Goal: Complete application form: Complete application form

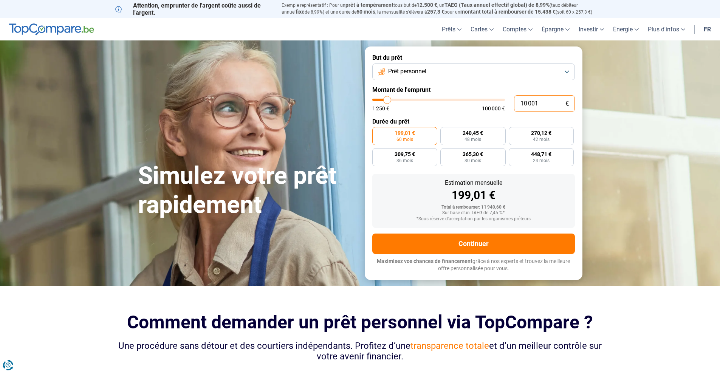
click at [543, 103] on input "10 001" at bounding box center [544, 103] width 61 height 17
type input "1"
type input "1250"
type input "15"
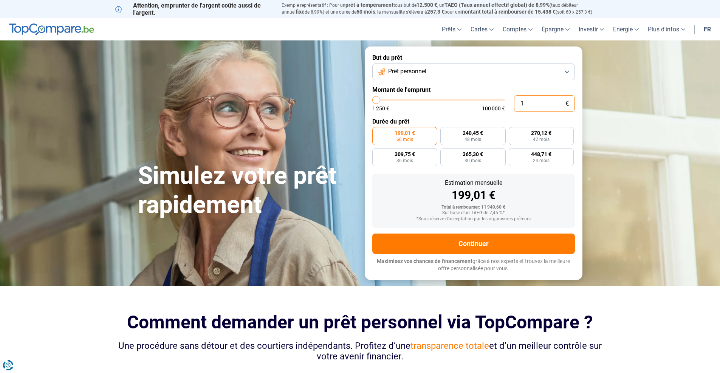
type input "1250"
type input "150"
type input "1250"
type input "1 500"
type input "1500"
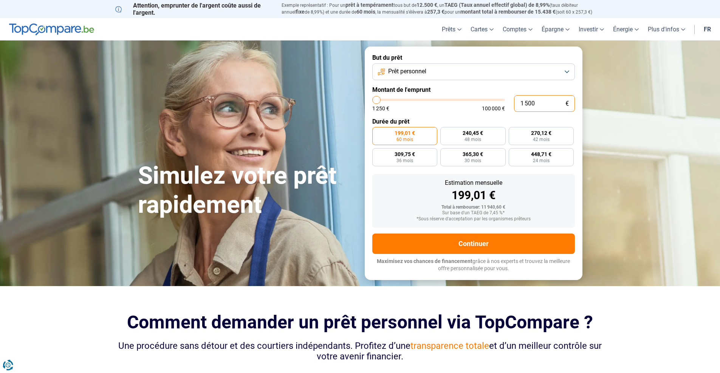
type input "15 000"
type input "15000"
type input "15 000"
click at [395, 156] on span "464,58 €" at bounding box center [405, 154] width 20 height 5
click at [377, 153] on input "464,58 € 36 mois" at bounding box center [374, 150] width 5 height 5
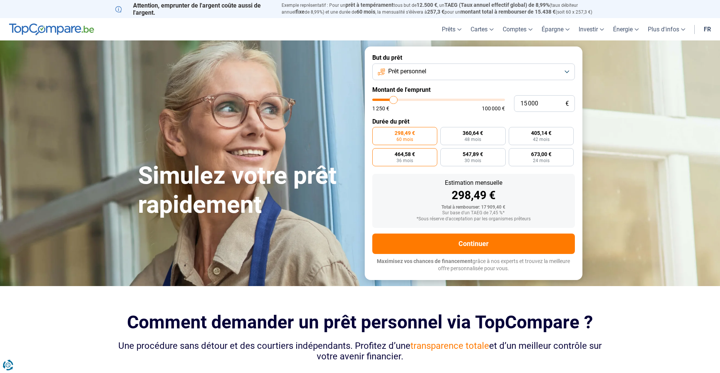
radio input "true"
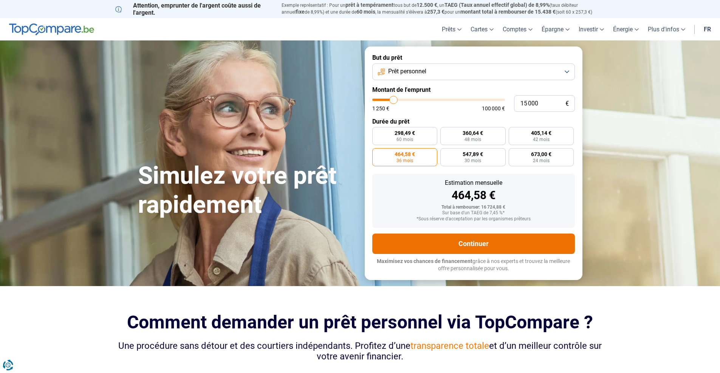
click at [525, 242] on button "Continuer" at bounding box center [473, 244] width 203 height 20
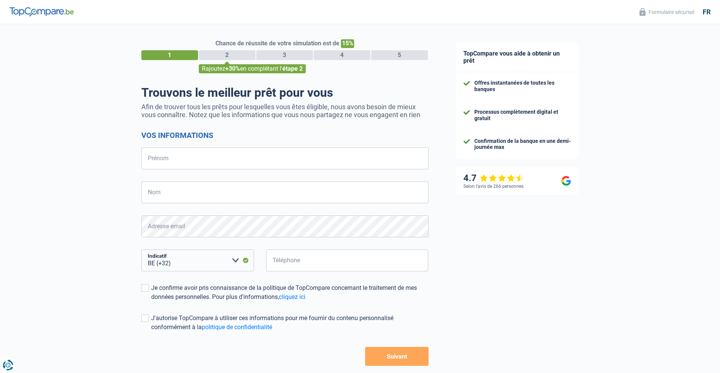
select select "32"
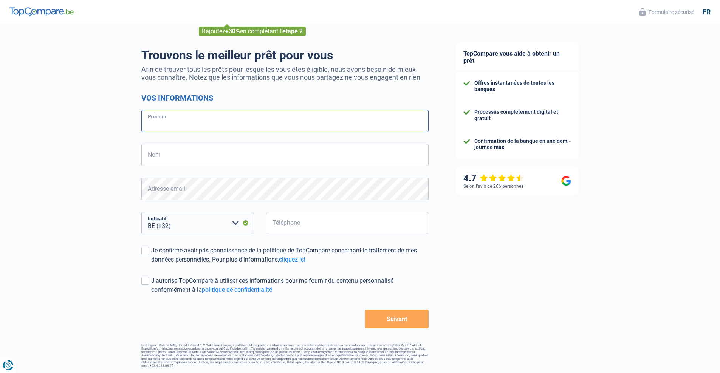
click at [159, 120] on input "Prénom" at bounding box center [284, 121] width 287 height 22
type input "Faycal"
type input "Harchou"
type input "485021352"
click at [208, 251] on div "Je confirme avoir pris connaissance de la politique de TopCompare concernant le…" at bounding box center [289, 255] width 277 height 18
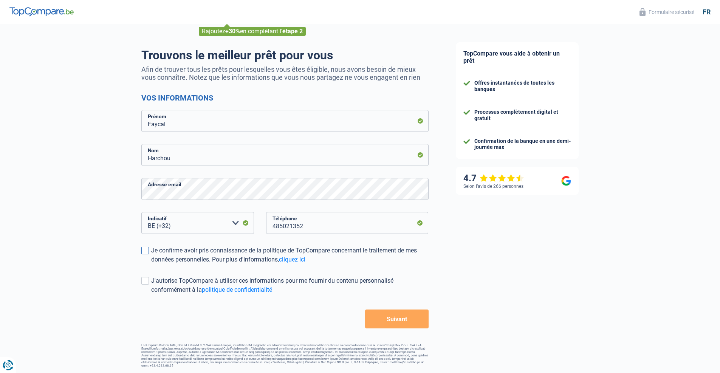
click at [151, 264] on input "Je confirme avoir pris connaissance de la politique de TopCompare concernant le…" at bounding box center [151, 264] width 0 height 0
click at [178, 277] on div "J'autorise TopCompare à utiliser ces informations pour me fournir du contenu pe…" at bounding box center [289, 285] width 277 height 18
click at [151, 294] on input "J'autorise TopCompare à utiliser ces informations pour me fournir du contenu pe…" at bounding box center [151, 294] width 0 height 0
click at [388, 319] on button "Suivant" at bounding box center [396, 319] width 63 height 19
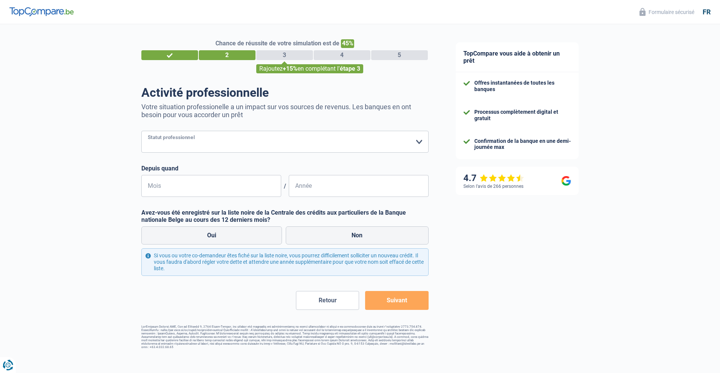
click at [416, 141] on select "Ouvrier Employé privé Employé public Invalide Indépendant Pensionné Chômeur Mut…" at bounding box center [284, 142] width 287 height 22
click at [141, 132] on select "Ouvrier Employé privé Employé public Invalide Indépendant Pensionné Chômeur Mut…" at bounding box center [284, 142] width 287 height 22
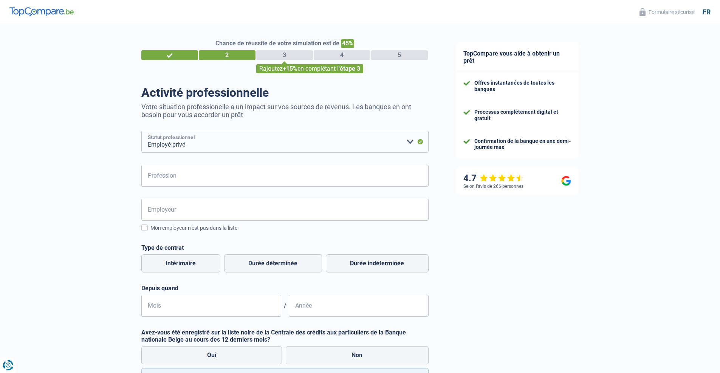
click at [409, 144] on select "Ouvrier Employé privé Employé public Invalide Indépendant Pensionné Chômeur Mut…" at bounding box center [284, 142] width 287 height 22
select select "publicEmployee"
click at [141, 132] on select "Ouvrier Employé privé Employé public Invalide Indépendant Pensionné Chômeur Mut…" at bounding box center [284, 142] width 287 height 22
click at [359, 182] on input "Profession" at bounding box center [284, 176] width 287 height 22
type input "Conducteur de train"
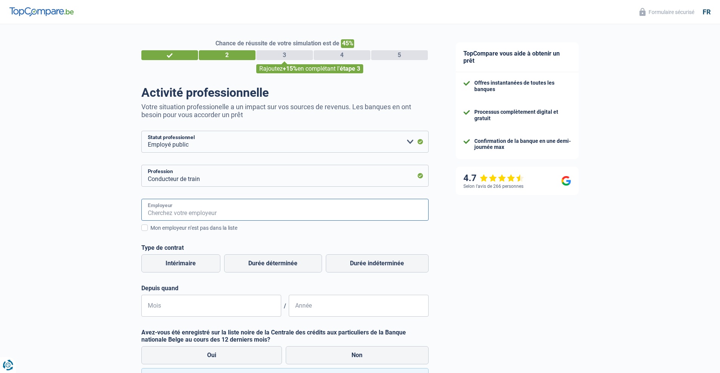
click at [183, 209] on input "Employeur" at bounding box center [284, 210] width 287 height 22
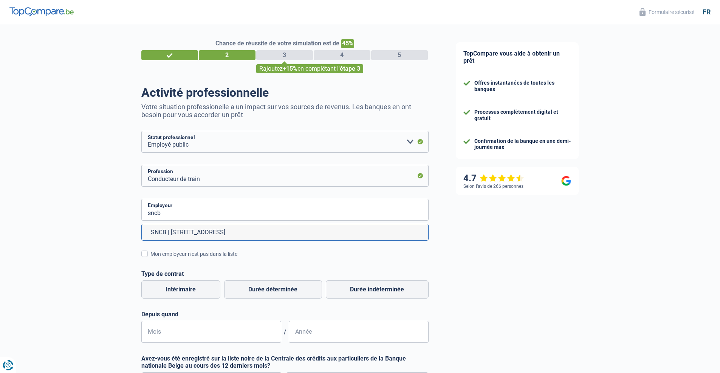
click at [198, 235] on li "SNCB | [STREET_ADDRESS]" at bounding box center [285, 232] width 287 height 16
type input "SNCB | [STREET_ADDRESS]"
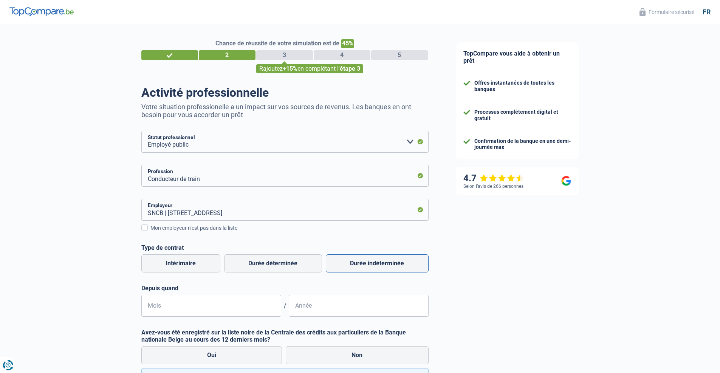
click at [383, 265] on label "Durée indéterminée" at bounding box center [377, 263] width 103 height 18
click at [383, 265] on input "Durée indéterminée" at bounding box center [377, 263] width 103 height 18
radio input "true"
click at [236, 306] on input "Mois" at bounding box center [211, 306] width 140 height 22
type input "2"
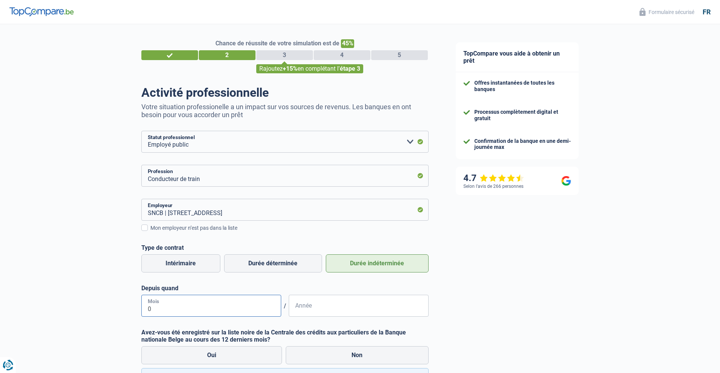
type input "01"
type input "2015"
click at [357, 355] on label "Non" at bounding box center [357, 355] width 143 height 18
click at [357, 355] on input "Non" at bounding box center [357, 355] width 143 height 18
radio input "true"
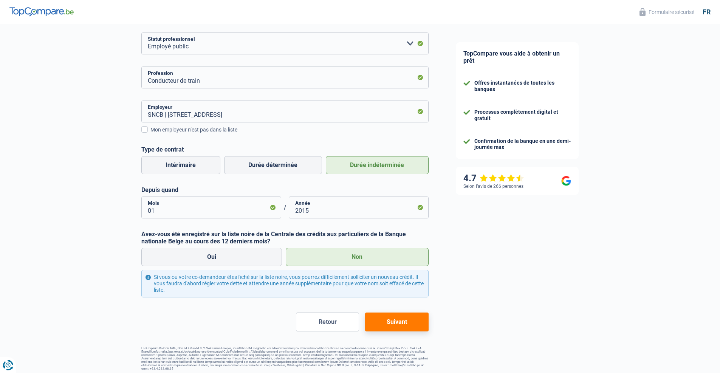
scroll to position [101, 0]
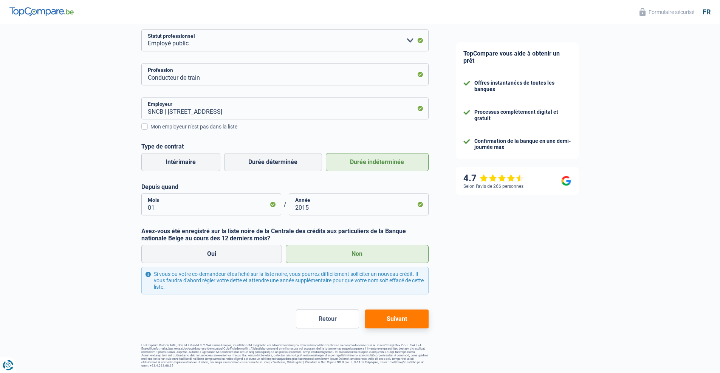
click at [410, 319] on button "Suivant" at bounding box center [396, 319] width 63 height 19
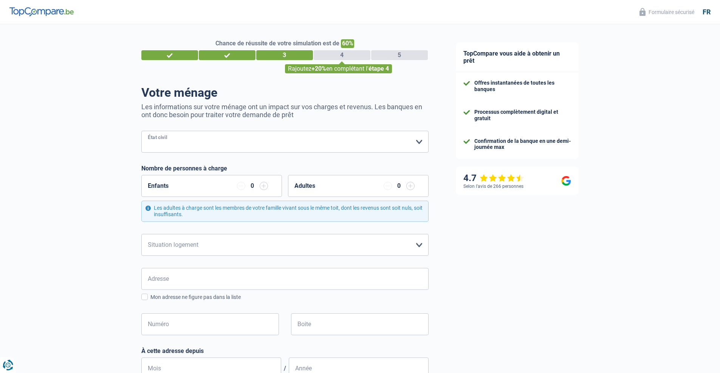
click at [419, 144] on select "[PERSON_NAME](e) Cohabitant(e) légal(e) Divorcé(e) Veuf(ve) Séparé (de fait) Ve…" at bounding box center [284, 142] width 287 height 22
select select "married"
click at [141, 132] on select "[PERSON_NAME](e) Cohabitant(e) légal(e) Divorcé(e) Veuf(ve) Séparé (de fait) Ve…" at bounding box center [284, 142] width 287 height 22
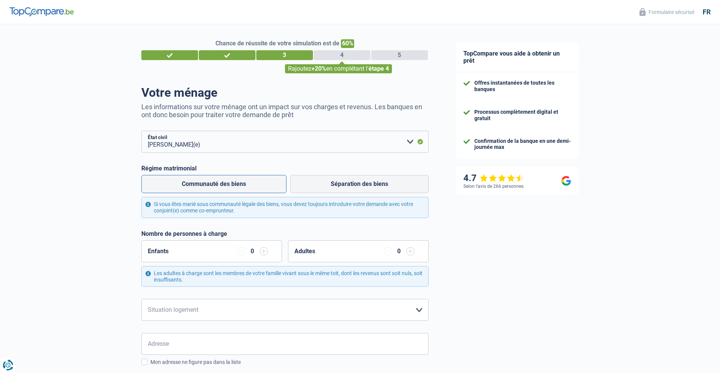
click at [268, 184] on label "Communauté des biens" at bounding box center [213, 184] width 145 height 18
click at [268, 184] on input "Communauté des biens" at bounding box center [213, 184] width 145 height 18
radio input "true"
click at [264, 253] on input "button" at bounding box center [264, 251] width 8 height 8
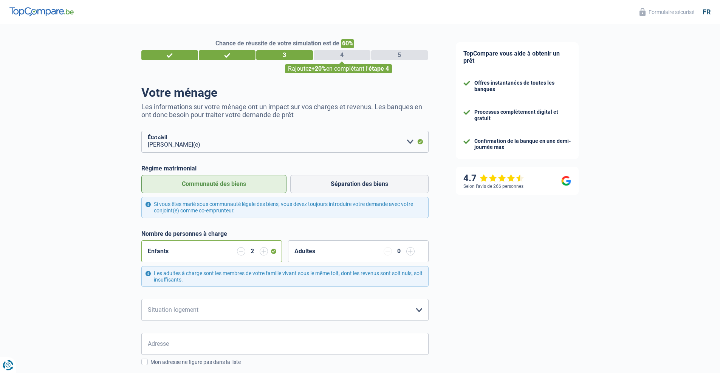
click at [264, 253] on input "button" at bounding box center [264, 251] width 8 height 8
click at [423, 312] on select "Locataire Propriétaire avec prêt hypothécaire Propriétaire sans prêt hypothécai…" at bounding box center [284, 310] width 287 height 22
select select "ownerWithMortgage"
click at [141, 300] on select "Locataire Propriétaire avec prêt hypothécaire Propriétaire sans prêt hypothécai…" at bounding box center [284, 310] width 287 height 22
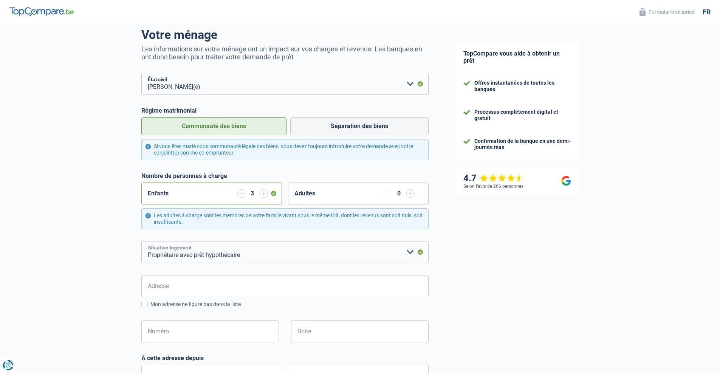
scroll to position [76, 0]
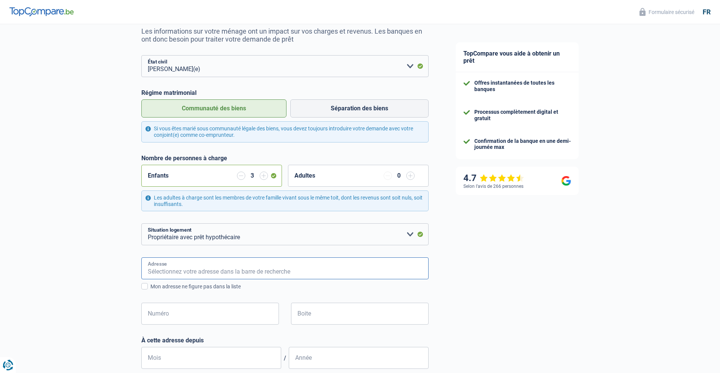
click at [263, 271] on input "Adresse" at bounding box center [284, 268] width 287 height 22
type input "1318 Chaussée de Gand"
type input "[GEOGRAPHIC_DATA]"
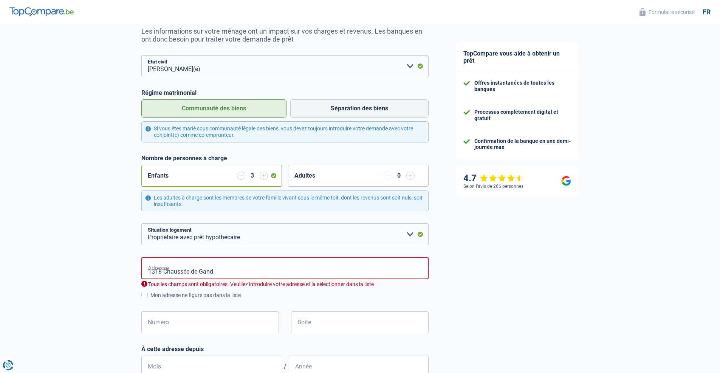
type input "[GEOGRAPHIC_DATA]"
click at [164, 273] on input "1318 Chaussée de Gand" at bounding box center [284, 268] width 287 height 22
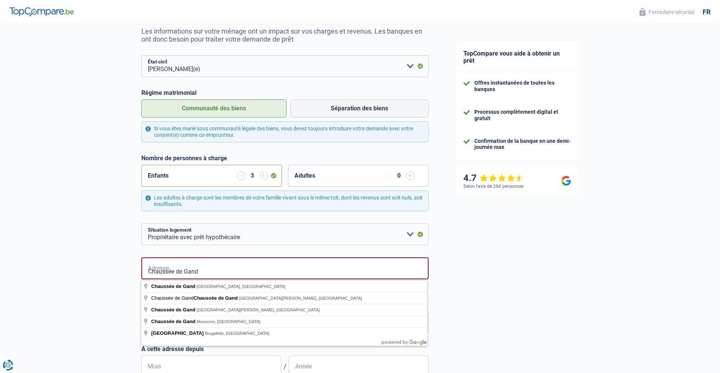
type input "Chaussée de Gand"
click at [105, 280] on div "Chance de réussite de votre simulation est de 60% 1 2 3 4 5 Rajoutez +20% en co…" at bounding box center [221, 272] width 442 height 653
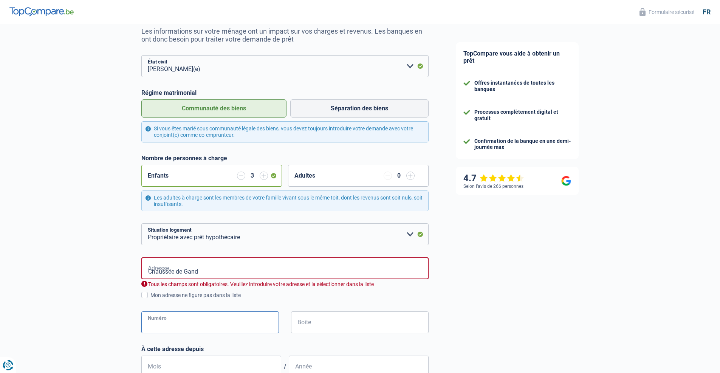
click at [171, 328] on input "Numéro" at bounding box center [210, 322] width 138 height 22
type input "1318"
type input "[GEOGRAPHIC_DATA]"
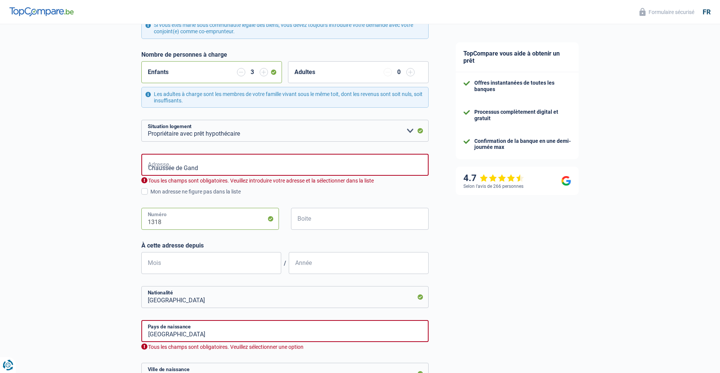
scroll to position [189, 0]
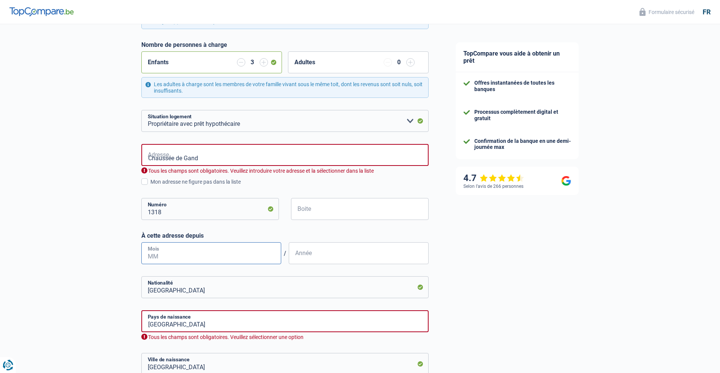
click at [205, 248] on input "Mois" at bounding box center [211, 253] width 140 height 22
type input "06"
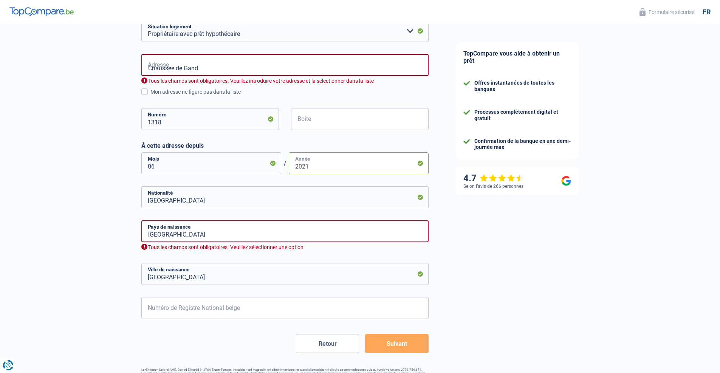
scroll to position [302, 0]
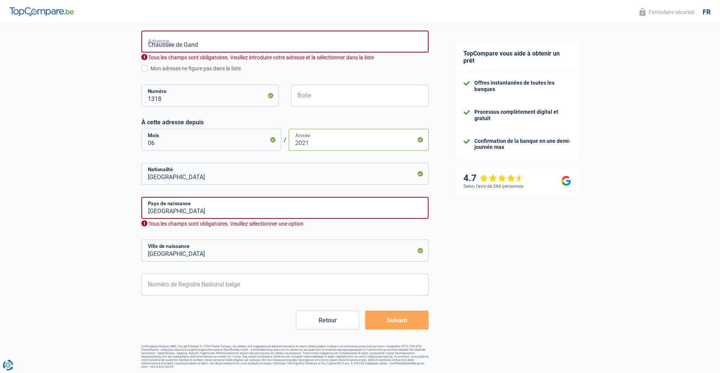
type input "2021"
click at [369, 248] on input "[GEOGRAPHIC_DATA]" at bounding box center [284, 251] width 287 height 22
click at [135, 243] on div "Chance de réussite de votre simulation est de 60% 1 2 3 4 5 Rajoutez +20% en co…" at bounding box center [221, 45] width 442 height 653
click at [182, 211] on input "[GEOGRAPHIC_DATA]" at bounding box center [284, 208] width 287 height 22
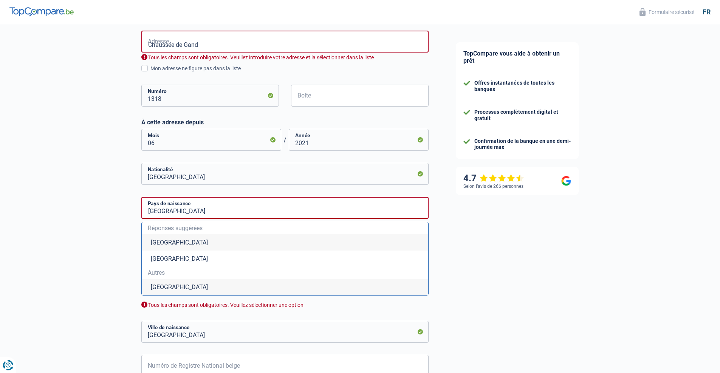
click at [163, 243] on li "[GEOGRAPHIC_DATA]" at bounding box center [285, 242] width 287 height 16
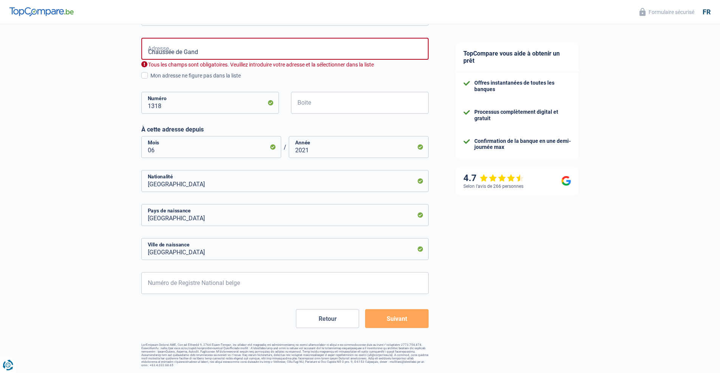
scroll to position [295, 0]
click at [411, 324] on button "Suivant" at bounding box center [396, 319] width 63 height 19
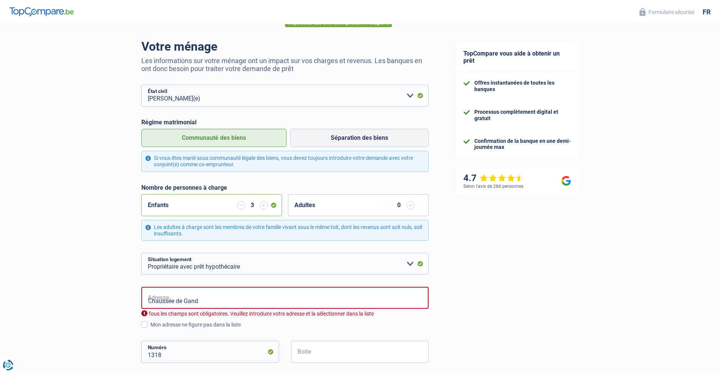
scroll to position [0, 0]
